Goal: Task Accomplishment & Management: Manage account settings

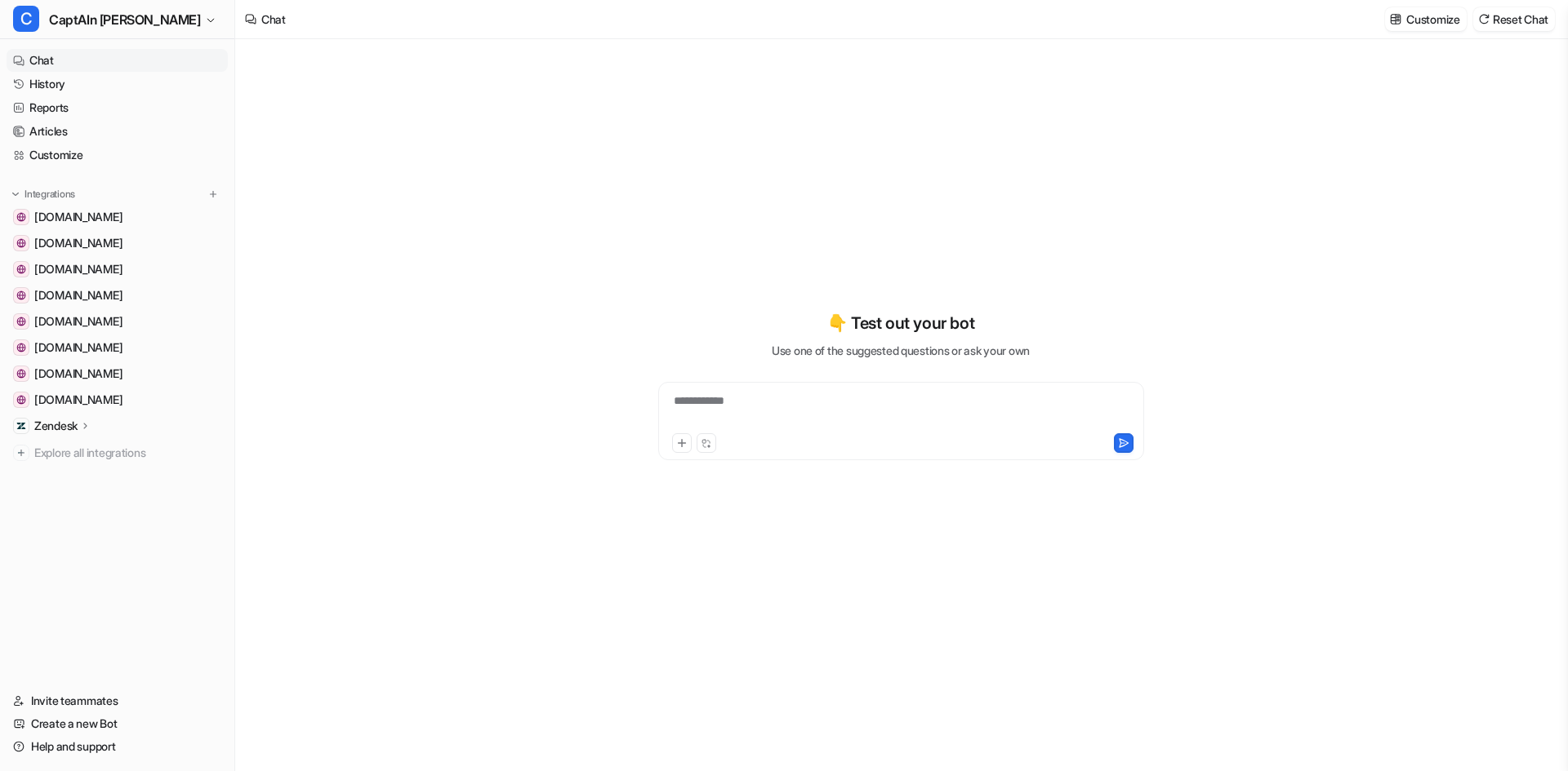
type textarea "**********"
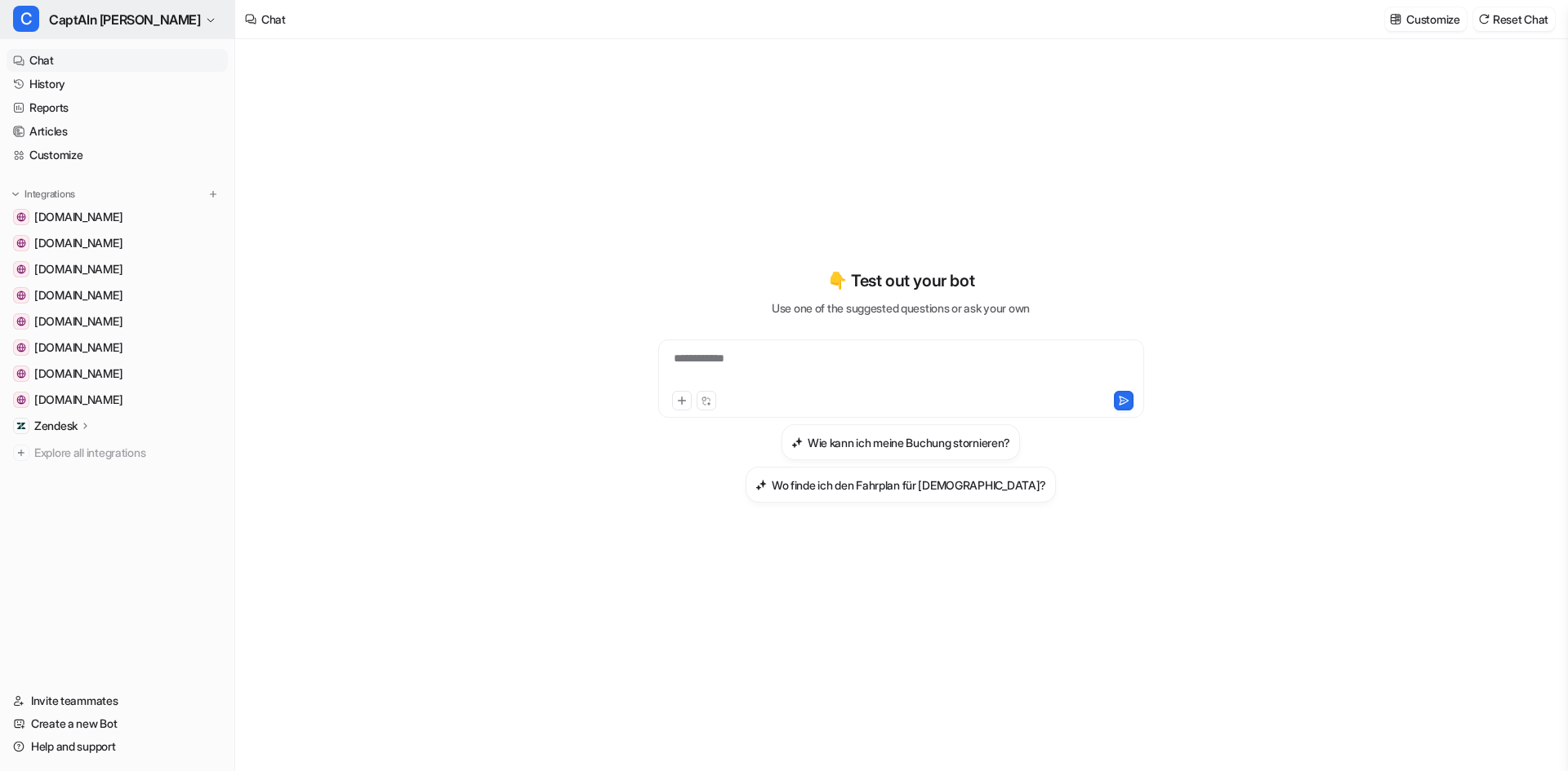
click at [87, 13] on span "CaptAIn [PERSON_NAME]" at bounding box center [125, 19] width 152 height 23
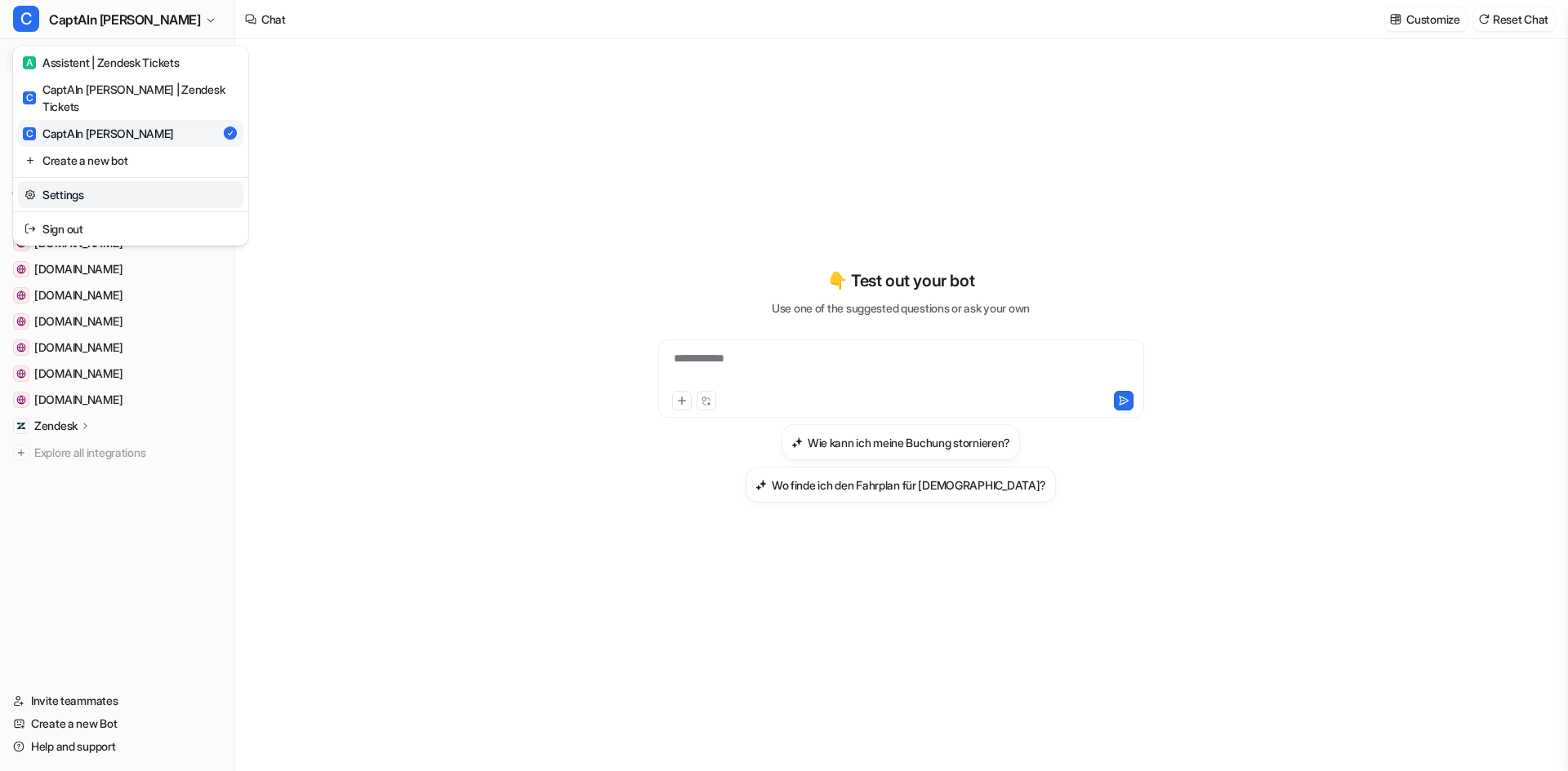
click at [89, 181] on link "Settings" at bounding box center [131, 194] width 225 height 27
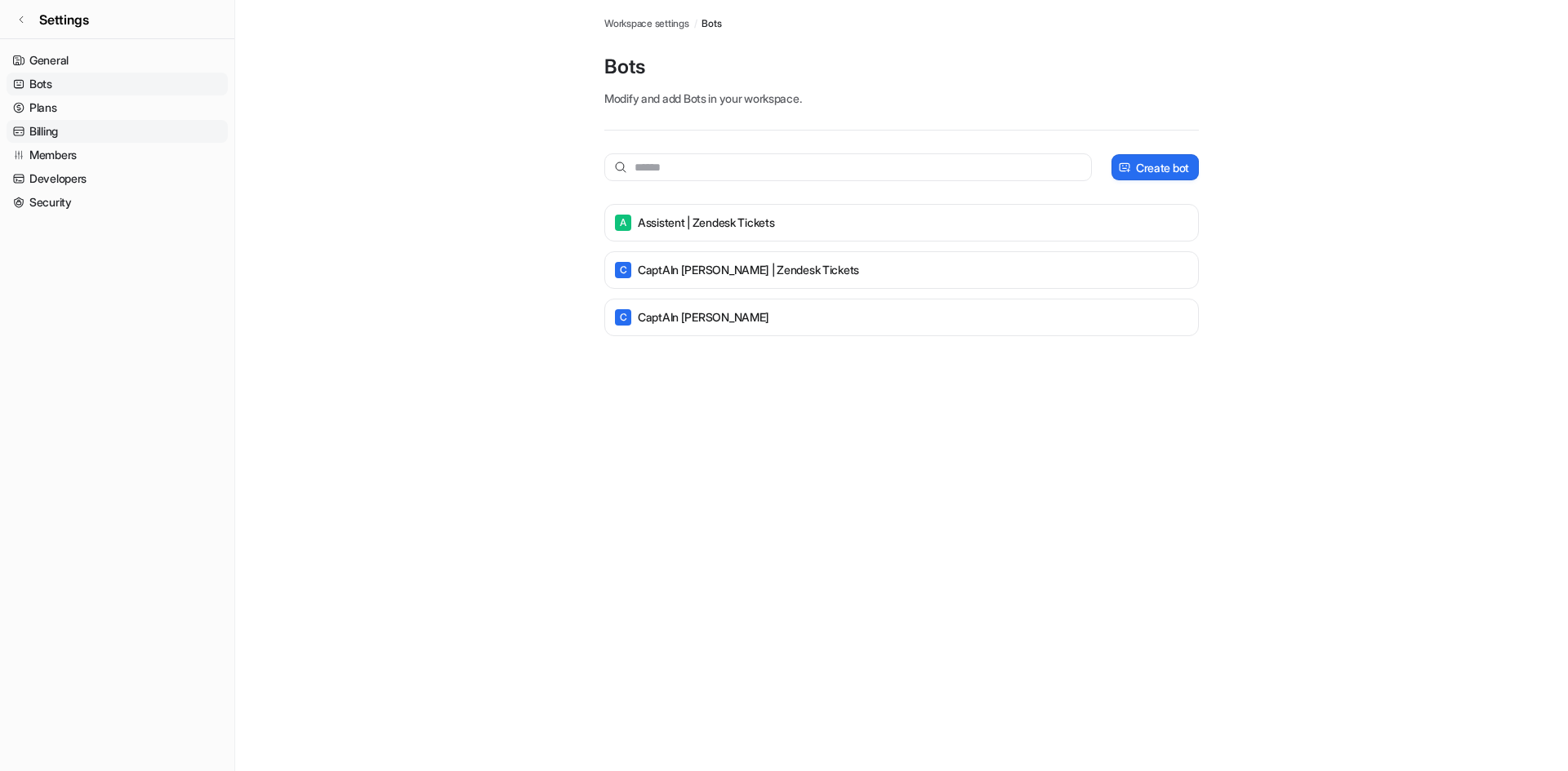
click at [65, 136] on link "Billing" at bounding box center [117, 132] width 222 height 23
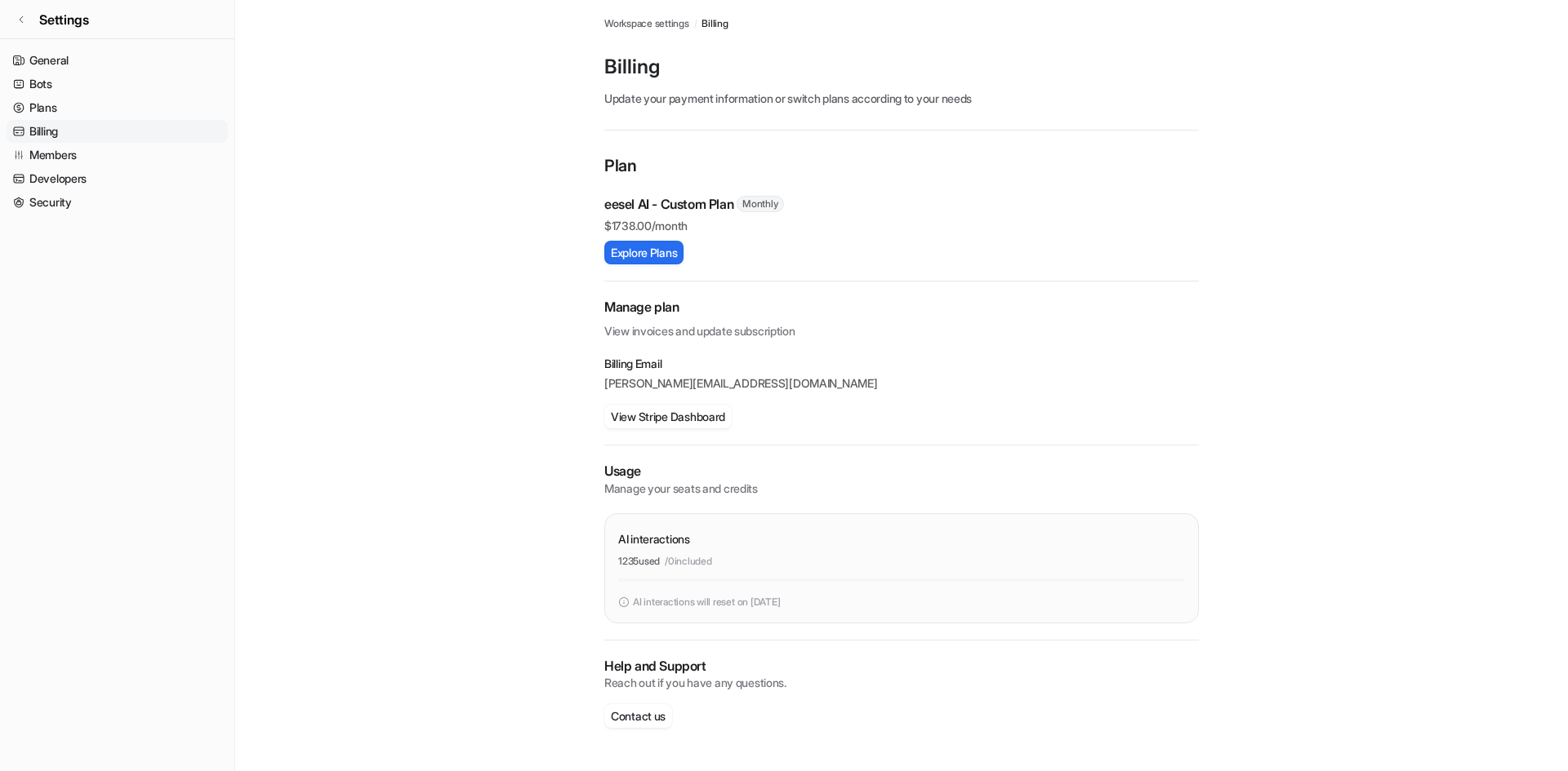
click at [65, 135] on link "Billing" at bounding box center [117, 132] width 222 height 23
click at [18, 125] on link "Billing" at bounding box center [117, 132] width 222 height 23
click at [681, 417] on button "View Stripe Dashboard" at bounding box center [668, 416] width 127 height 24
